Goal: Transaction & Acquisition: Download file/media

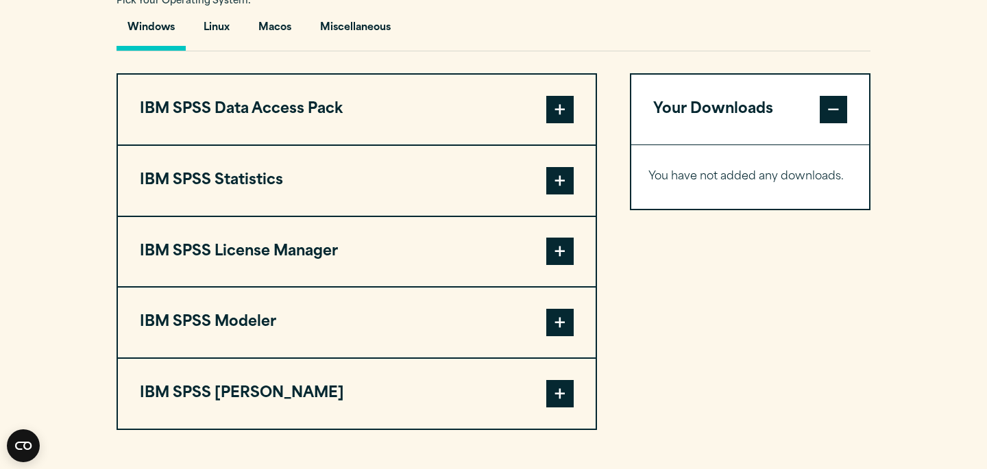
scroll to position [1037, 0]
click at [554, 185] on span at bounding box center [559, 179] width 27 height 27
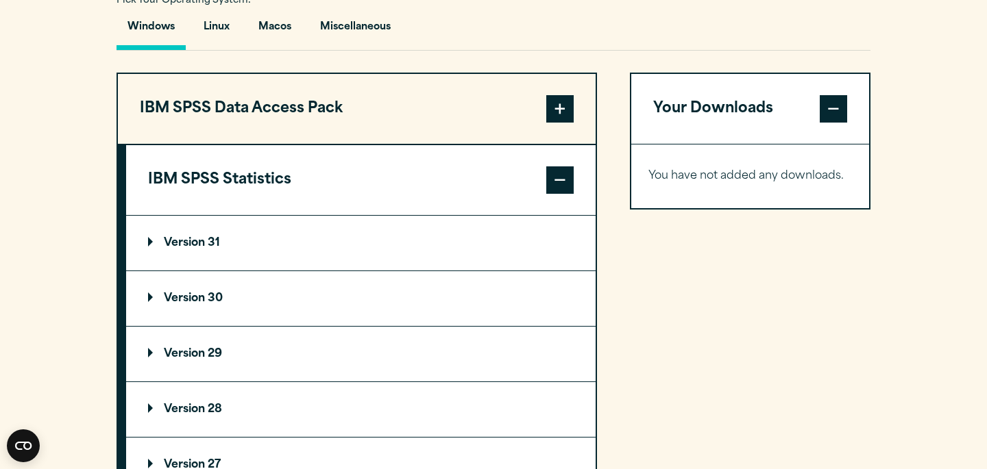
click at [202, 296] on p "Version 30" at bounding box center [185, 298] width 75 height 11
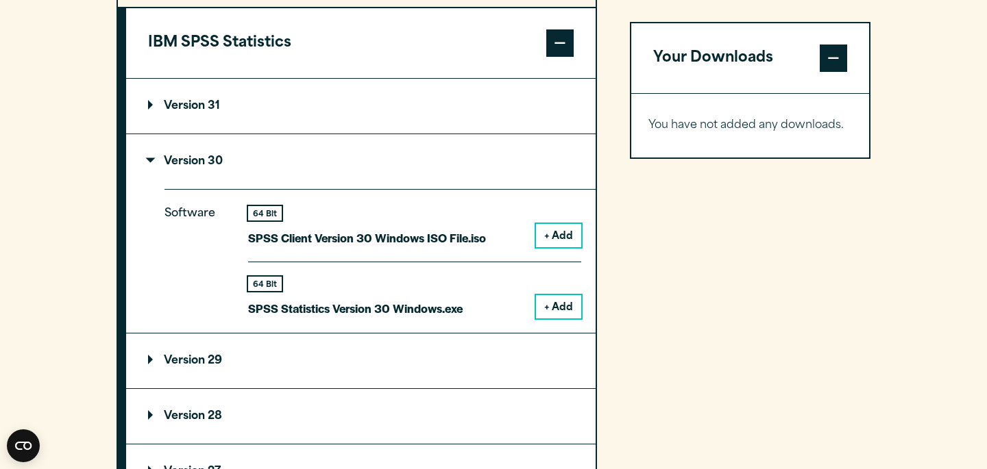
scroll to position [1179, 0]
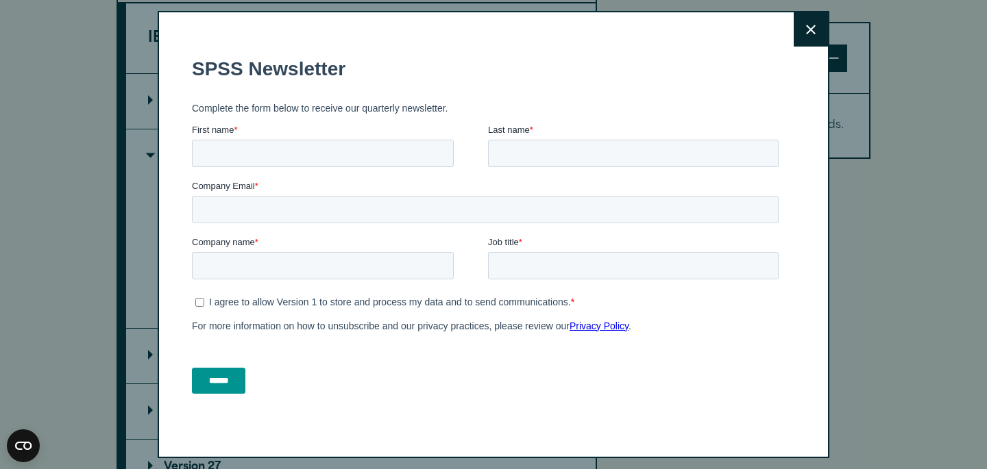
click at [814, 28] on icon at bounding box center [811, 30] width 10 height 10
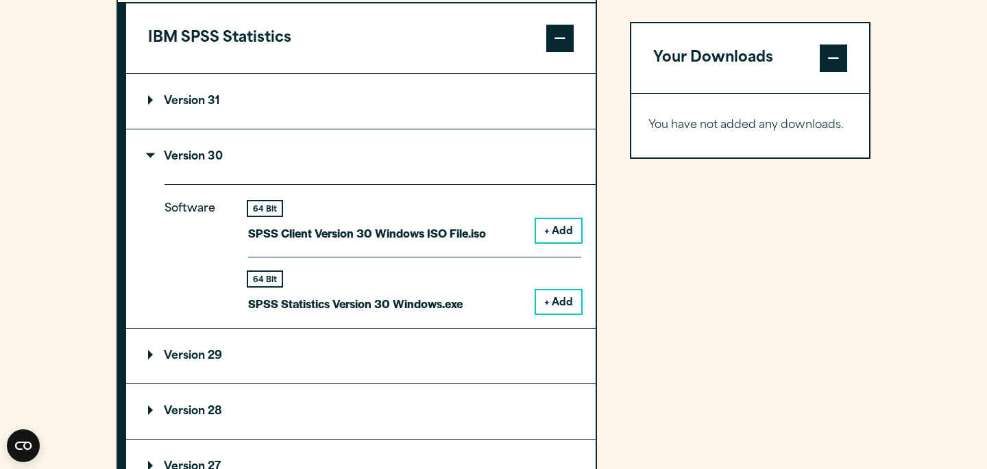
click at [560, 234] on button "+ Add" at bounding box center [558, 230] width 45 height 23
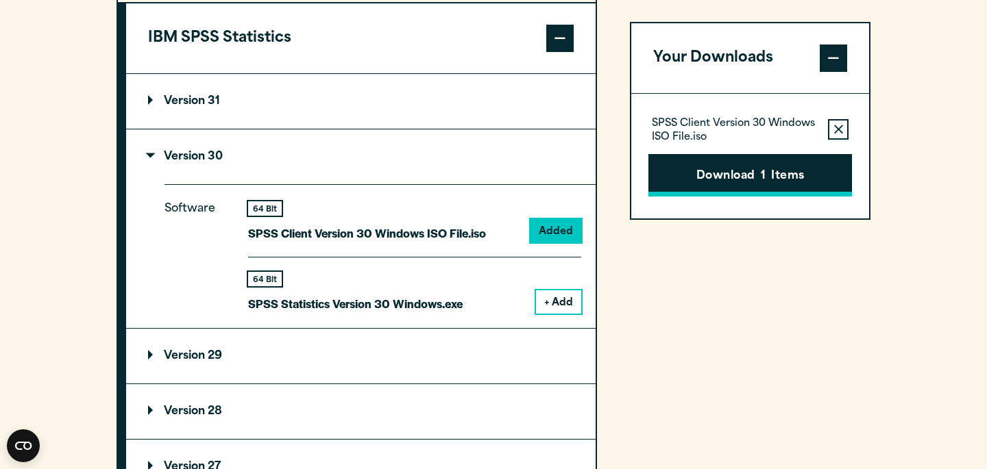
click at [685, 179] on button "Download 1 Items" at bounding box center [749, 175] width 203 height 42
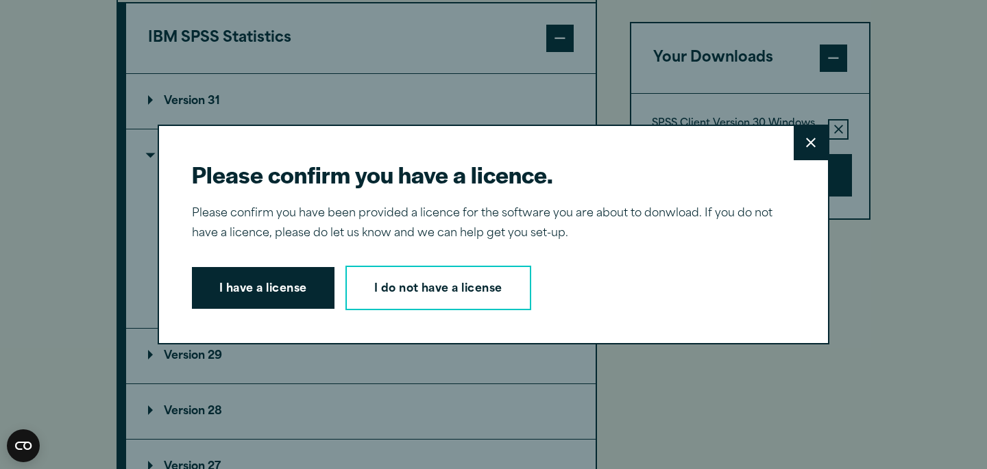
click at [256, 310] on div "I have a license I do not have a license" at bounding box center [488, 288] width 592 height 45
click at [267, 275] on button "I have a license" at bounding box center [263, 288] width 143 height 42
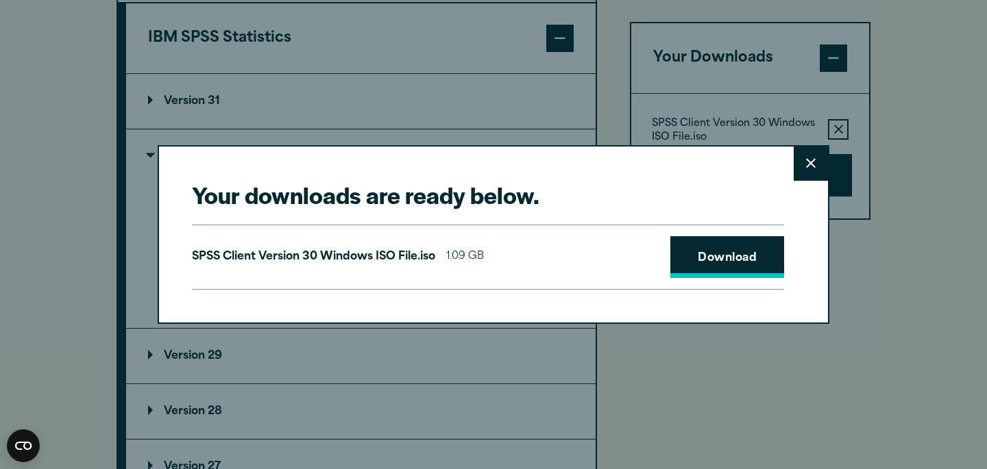
click at [702, 258] on link "Download" at bounding box center [727, 257] width 114 height 42
click at [713, 262] on link "Download" at bounding box center [727, 257] width 114 height 42
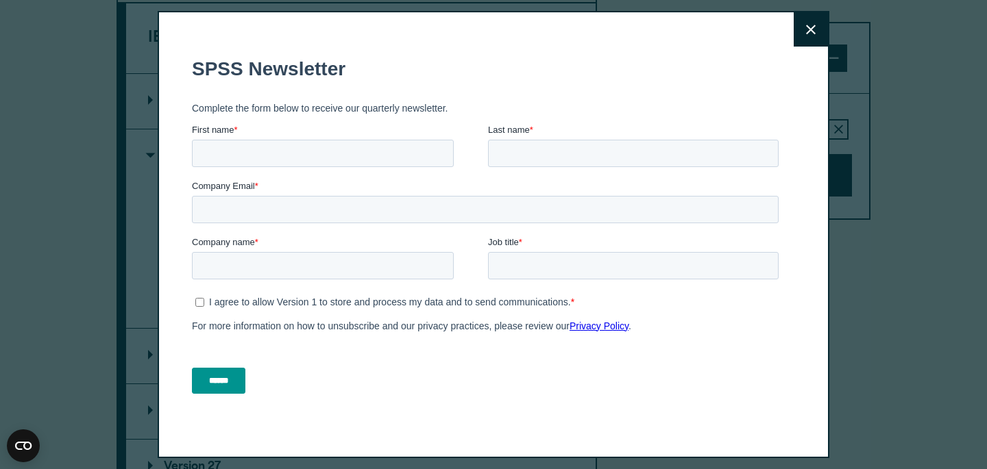
click at [813, 34] on icon at bounding box center [811, 30] width 10 height 10
